Goal: Information Seeking & Learning: Learn about a topic

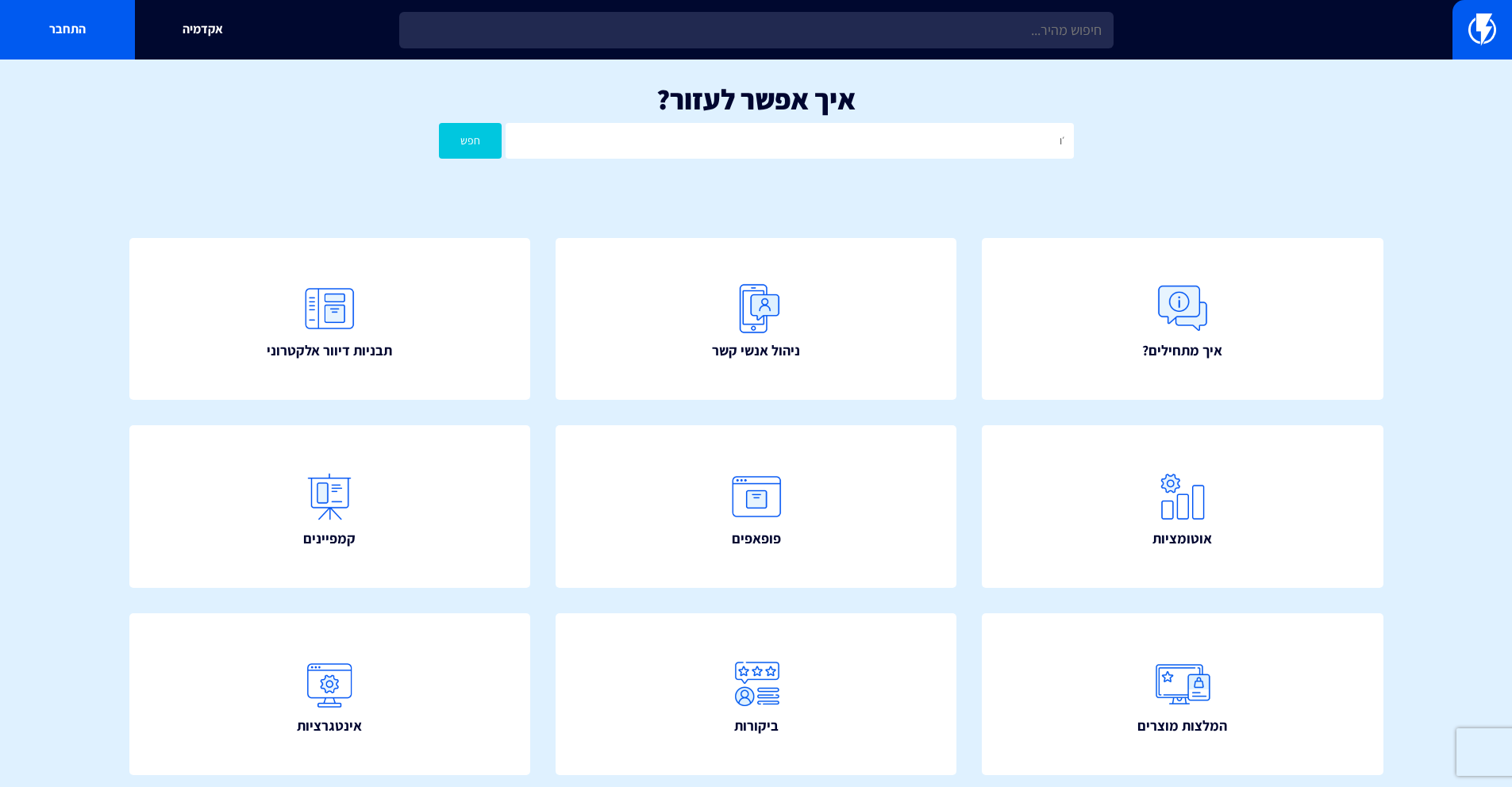
type input "׳"
type input "קונטקסט"
click at [439, 123] on button "חפש" at bounding box center [470, 140] width 63 height 35
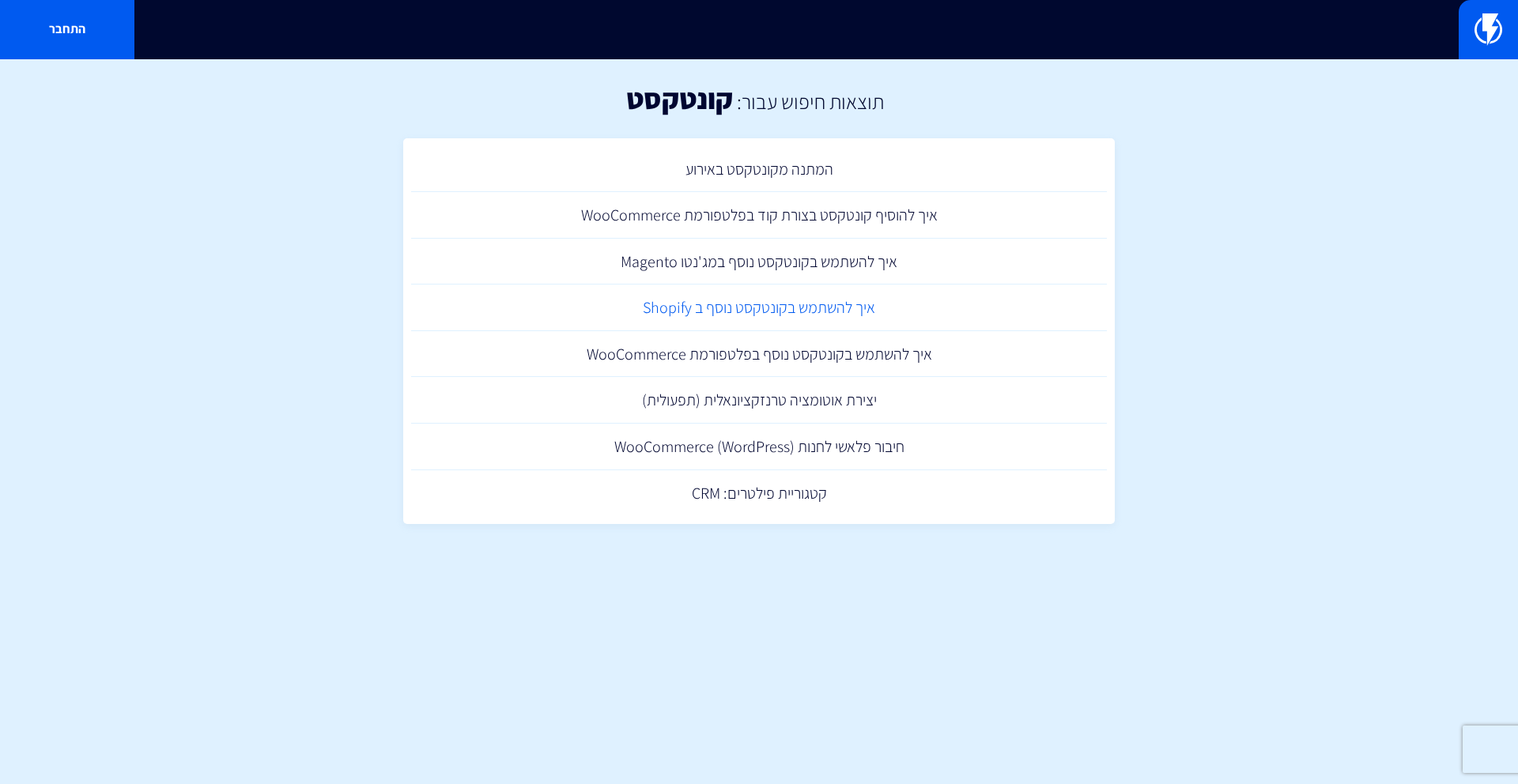
click at [836, 309] on link "איך להשתמש בקונטקסט נוסף ב Shopify" at bounding box center [759, 308] width 696 height 47
